Goal: Information Seeking & Learning: Learn about a topic

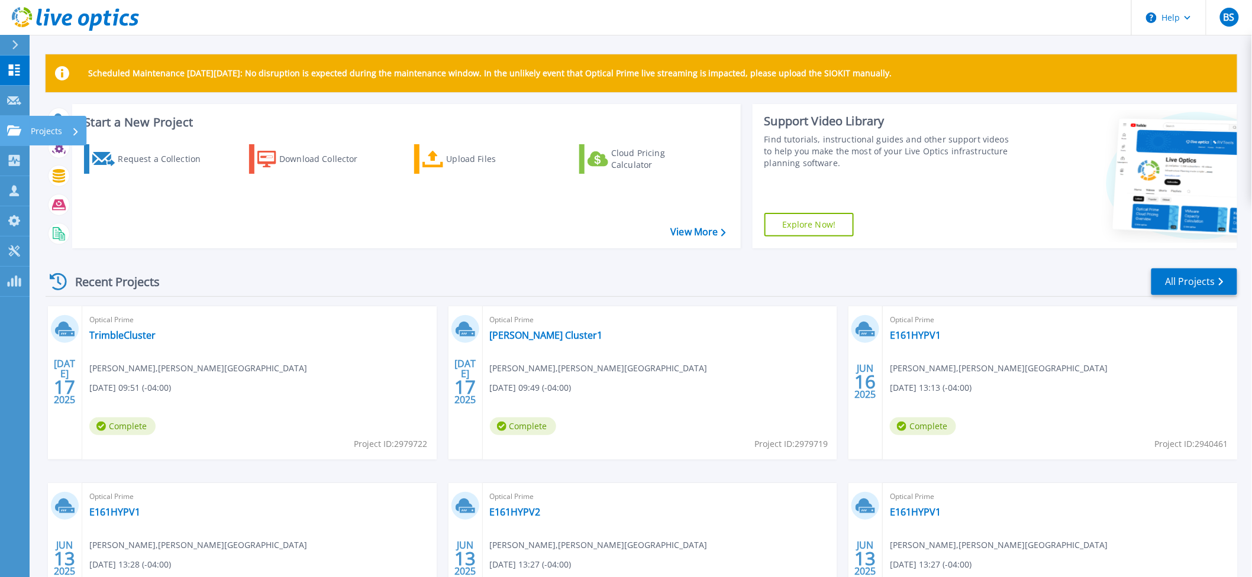
click at [7, 134] on icon at bounding box center [14, 130] width 14 height 10
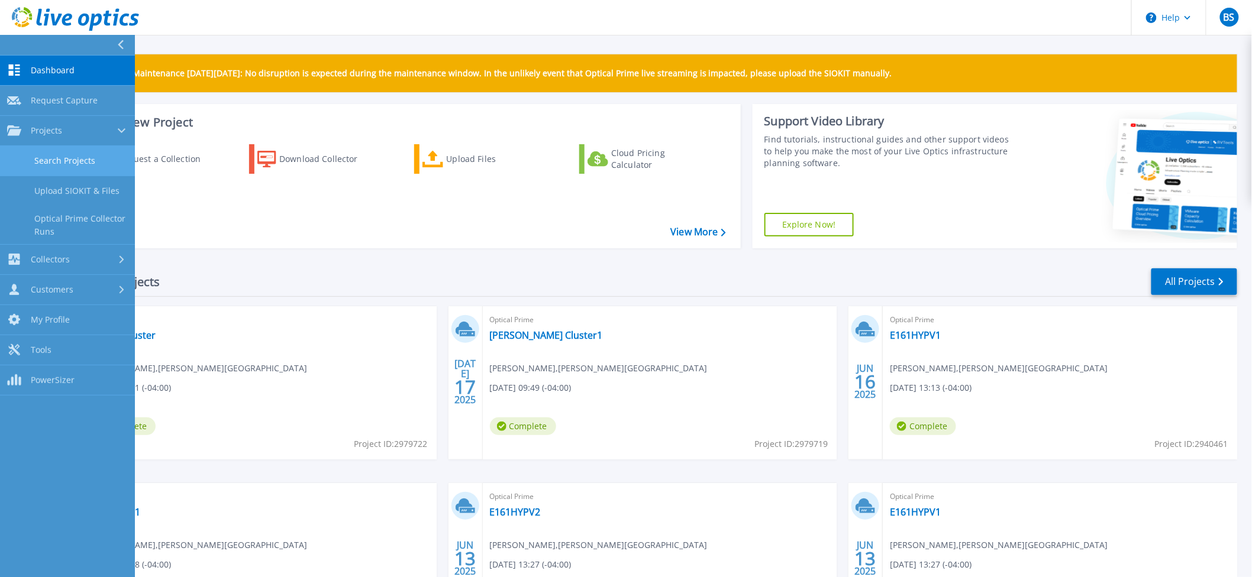
click at [28, 162] on link "Search Projects" at bounding box center [67, 161] width 135 height 30
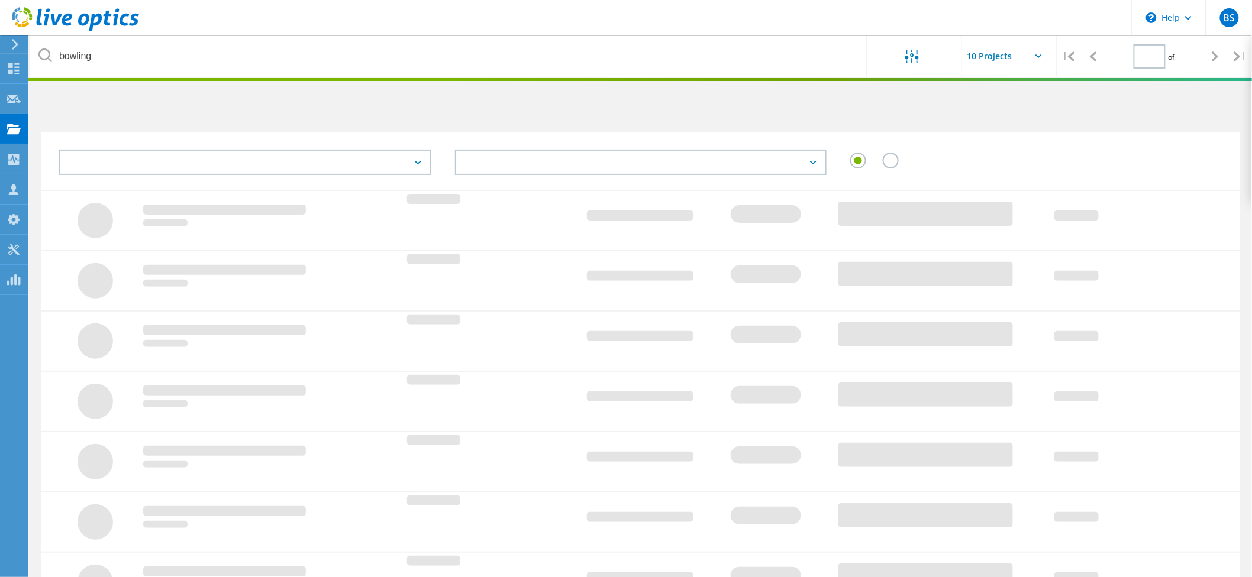
type input "1"
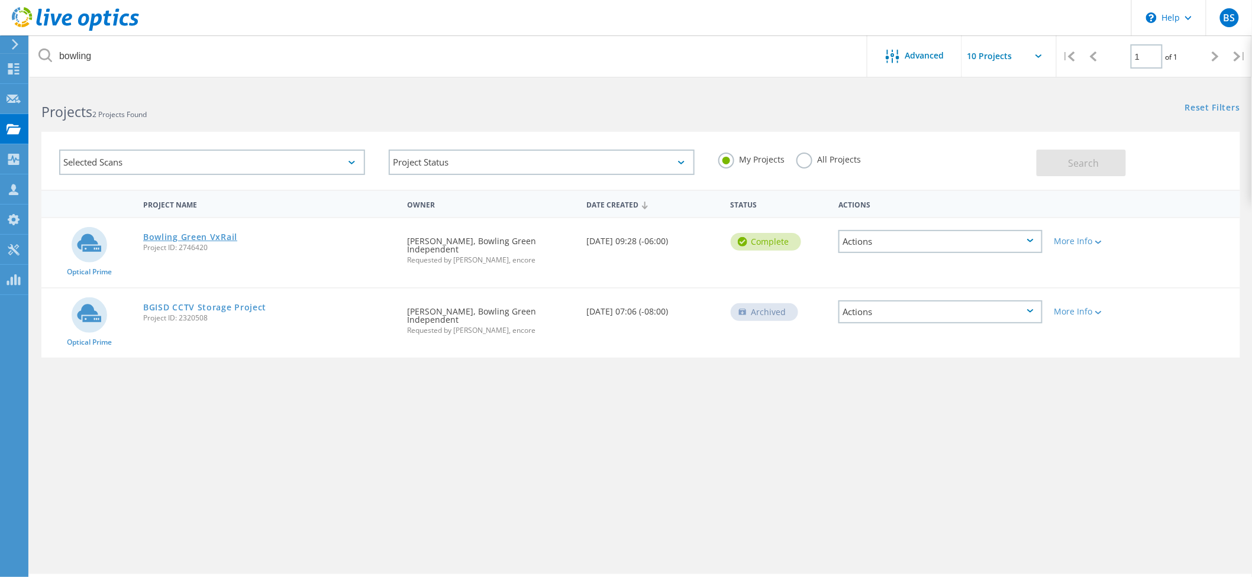
click at [202, 235] on link "Bowling Green VxRail" at bounding box center [190, 237] width 94 height 8
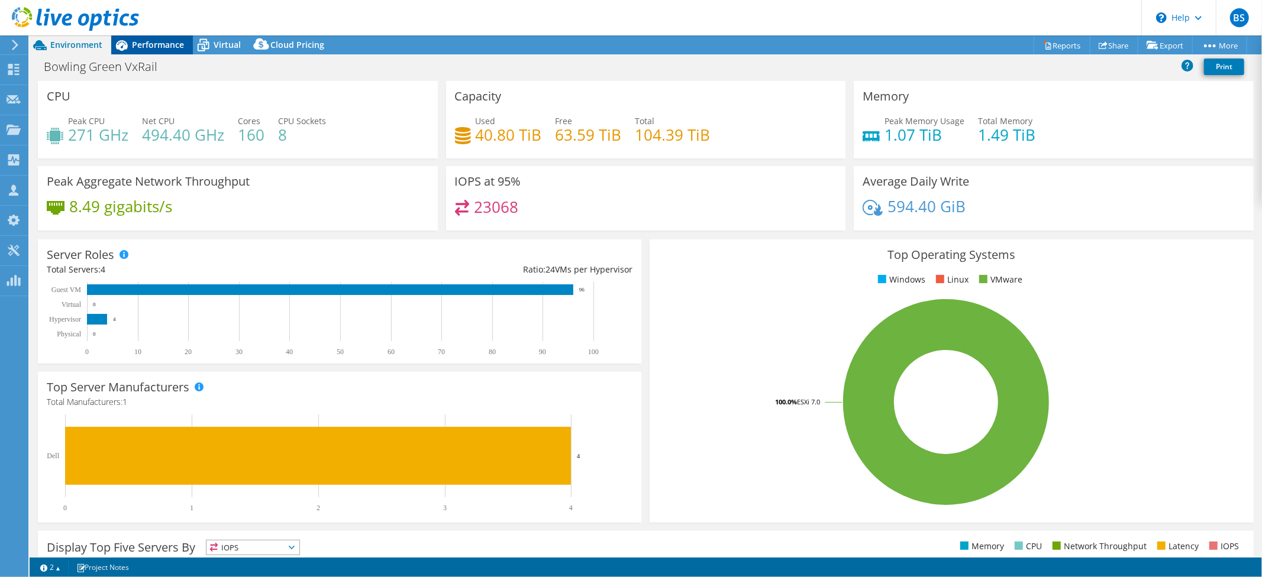
select select "USD"
click at [160, 40] on span "Performance" at bounding box center [158, 44] width 52 height 11
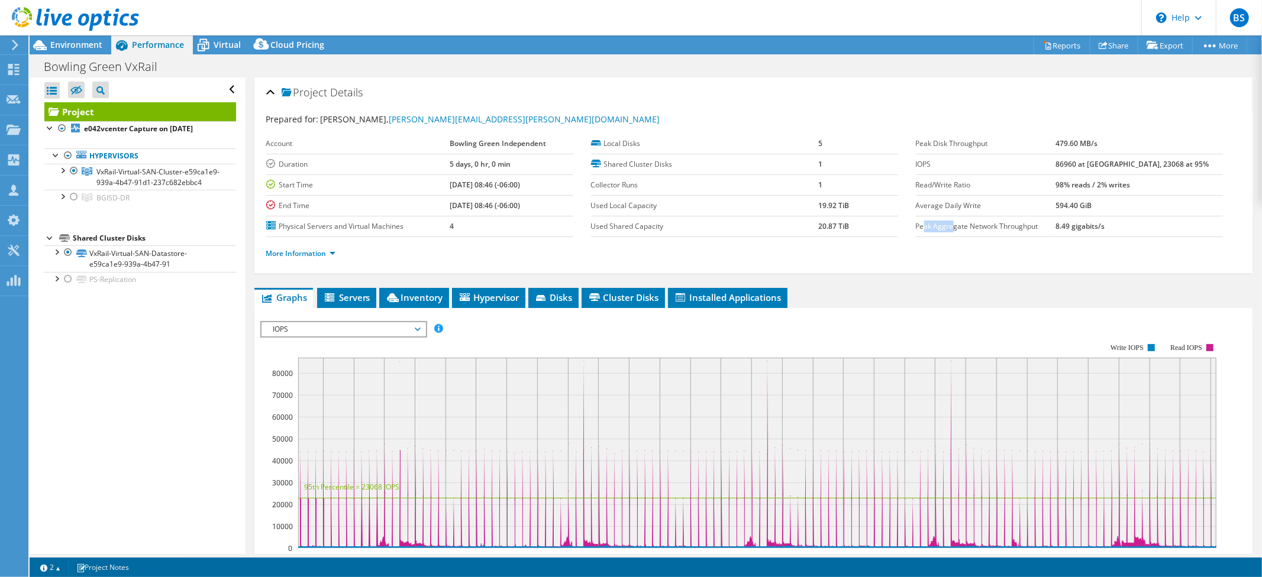
click at [1118, 230] on tr "Peak Aggregate Network Throughput 8.49 gigabits/s" at bounding box center [1069, 226] width 307 height 21
drag, startPoint x: 1079, startPoint y: 164, endPoint x: 1213, endPoint y: 166, distance: 133.7
click at [1177, 163] on tr "IOPS 86960 at [GEOGRAPHIC_DATA], 23068 at 95%" at bounding box center [1069, 164] width 307 height 21
click at [63, 40] on span "Environment" at bounding box center [76, 44] width 52 height 11
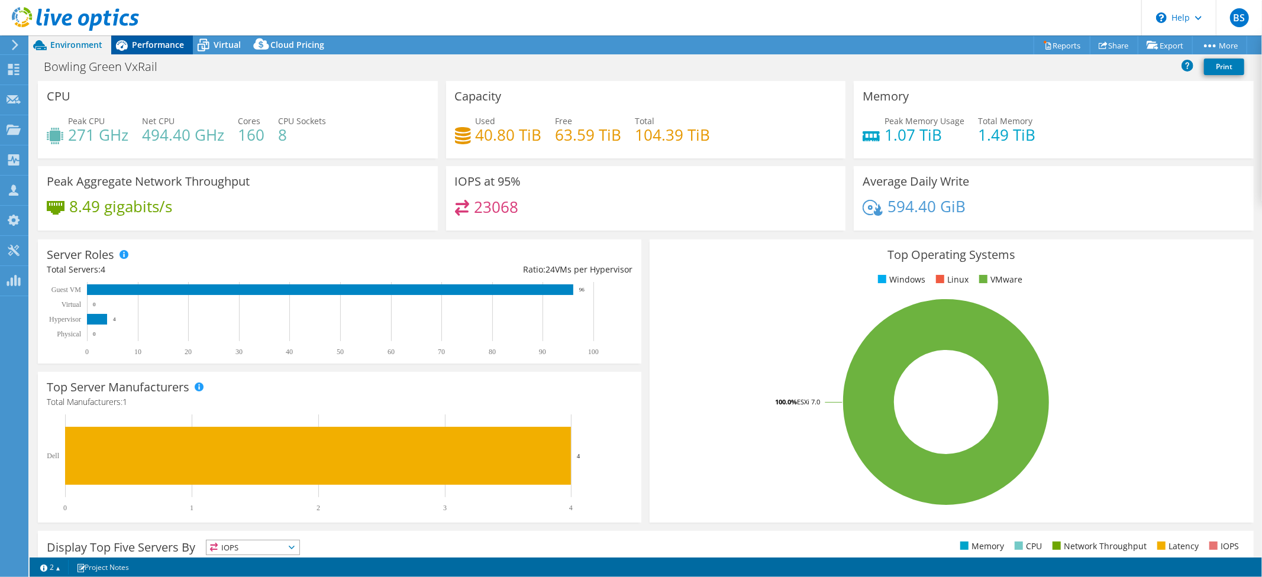
click at [162, 47] on span "Performance" at bounding box center [158, 44] width 52 height 11
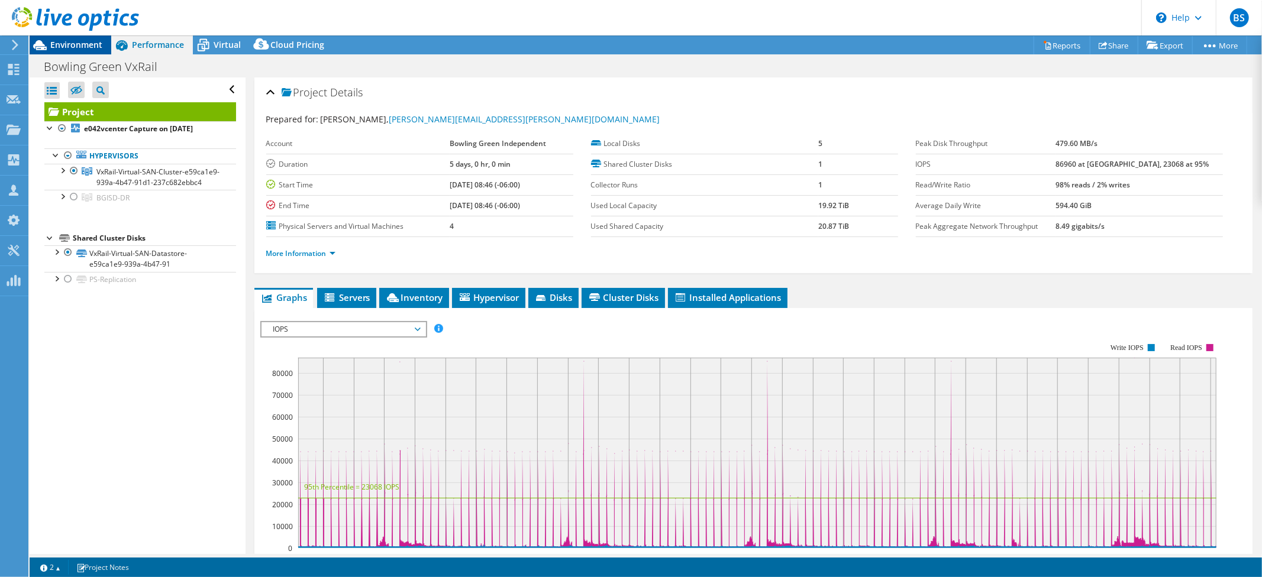
click at [79, 40] on span "Environment" at bounding box center [76, 44] width 52 height 11
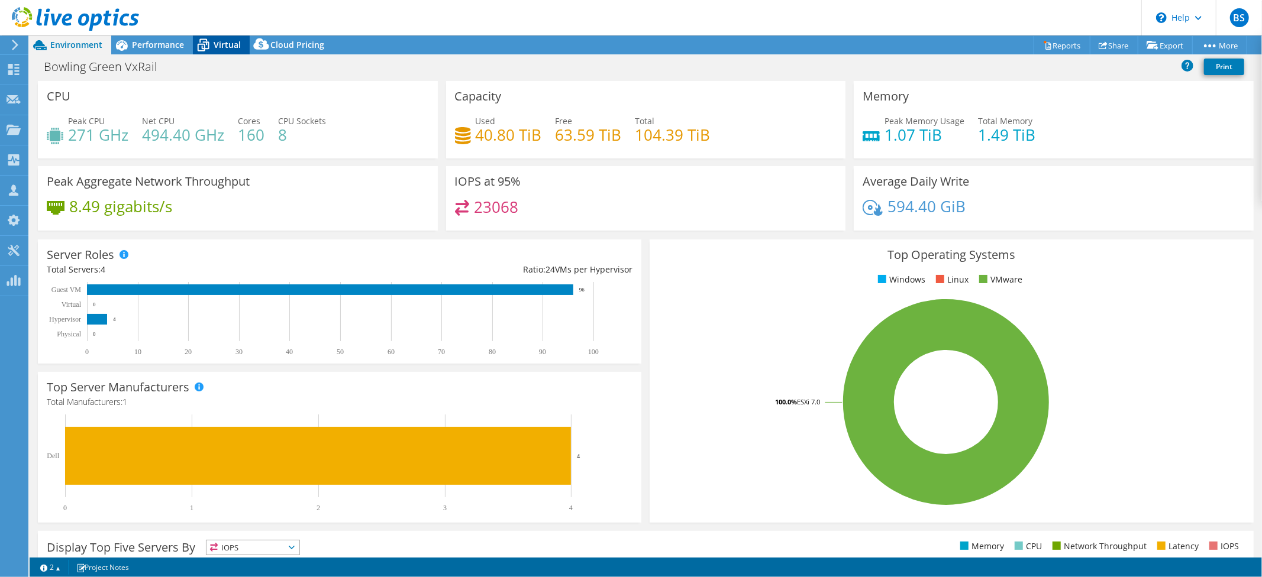
click at [207, 40] on icon at bounding box center [203, 45] width 21 height 21
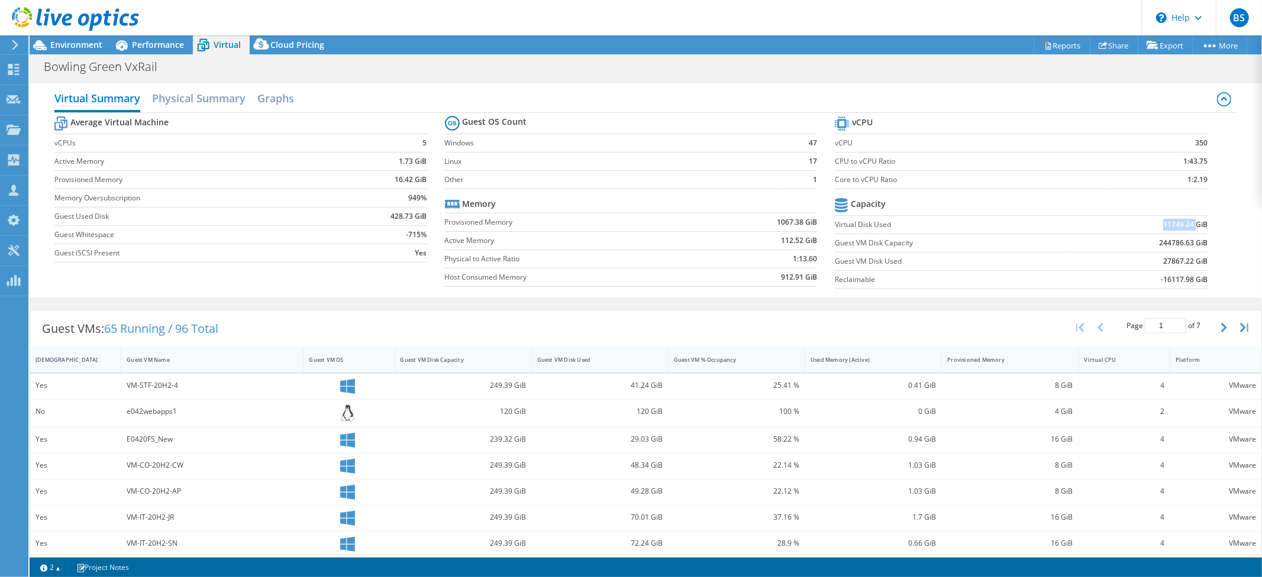
drag, startPoint x: 1154, startPoint y: 224, endPoint x: 1188, endPoint y: 226, distance: 33.8
click at [1188, 226] on b "11749.24 GiB" at bounding box center [1185, 225] width 44 height 12
click at [136, 49] on span "Performance" at bounding box center [158, 44] width 52 height 11
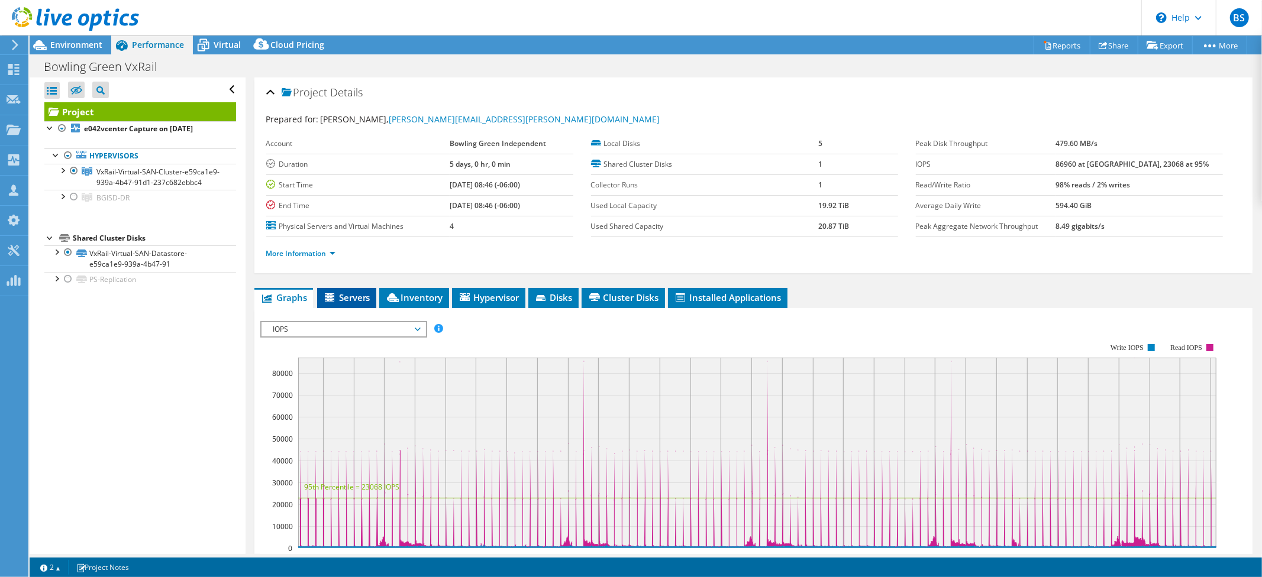
click at [366, 305] on li "Servers" at bounding box center [346, 298] width 59 height 20
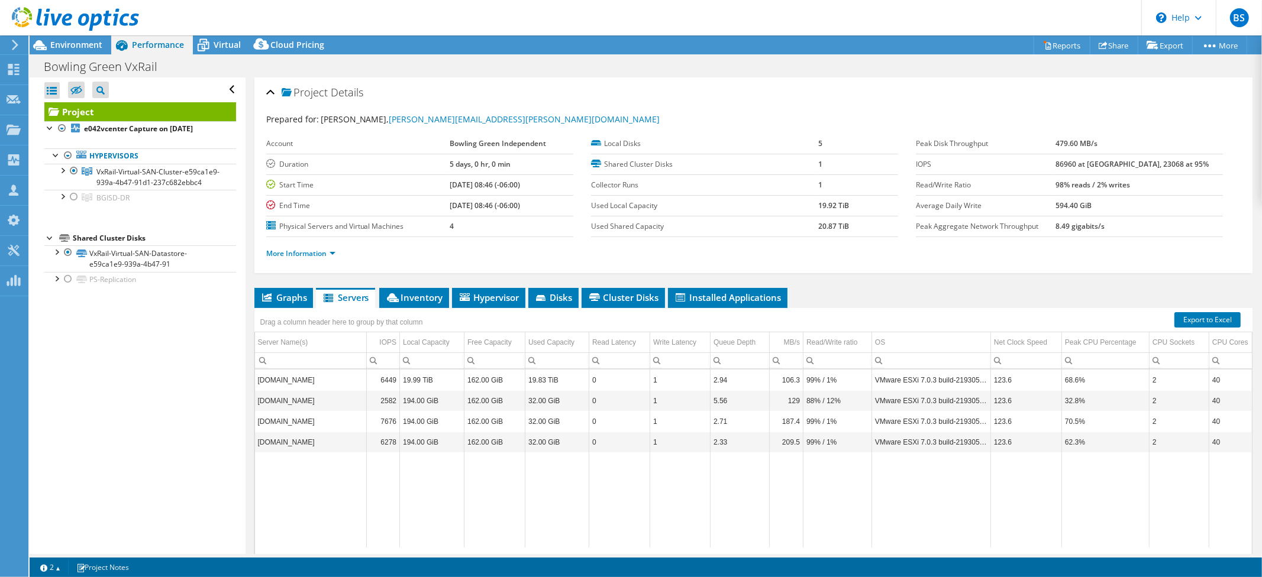
click at [418, 285] on div "Project Details Prepared for: [PERSON_NAME], [PERSON_NAME][EMAIL_ADDRESS][PERSO…" at bounding box center [754, 341] width 1016 height 527
click at [420, 293] on span "Inventory" at bounding box center [414, 298] width 58 height 12
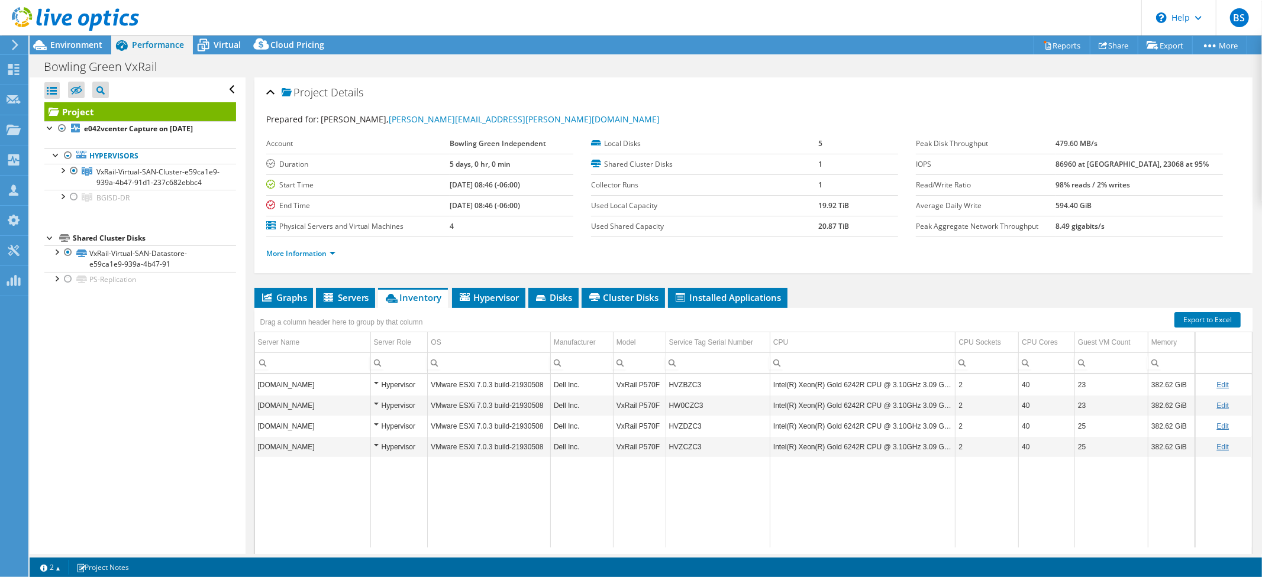
click at [695, 488] on td "Data grid" at bounding box center [718, 502] width 104 height 91
click at [693, 480] on td "Data grid" at bounding box center [718, 502] width 104 height 91
click at [80, 41] on span "Environment" at bounding box center [76, 44] width 52 height 11
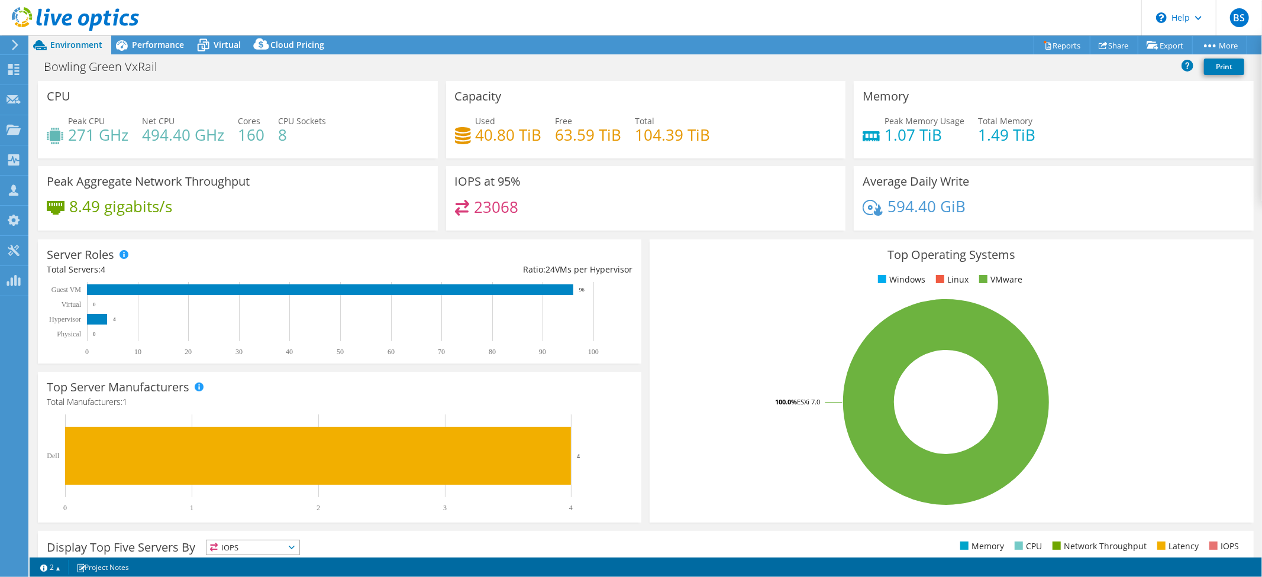
drag, startPoint x: 68, startPoint y: 132, endPoint x: 140, endPoint y: 143, distance: 72.4
click at [111, 138] on h4 "271 GHz" at bounding box center [98, 134] width 60 height 13
click at [718, 276] on ul "Windows Linux VMware" at bounding box center [952, 280] width 586 height 14
click at [605, 267] on div "Ratio: 24 VMs per Hypervisor" at bounding box center [486, 269] width 293 height 13
